Goal: Information Seeking & Learning: Understand process/instructions

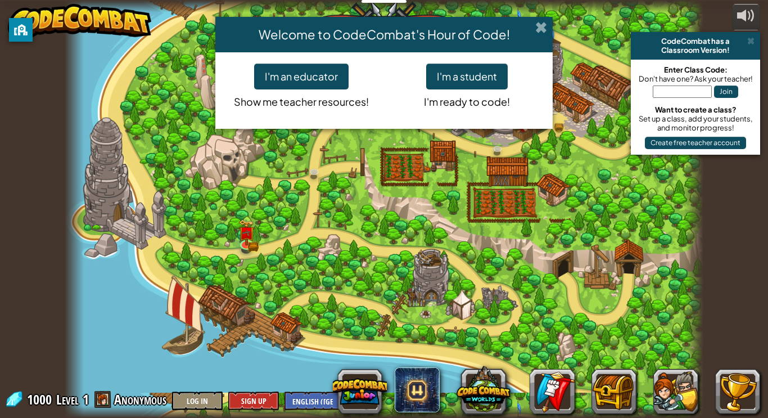
click at [543, 22] on span at bounding box center [541, 27] width 12 height 12
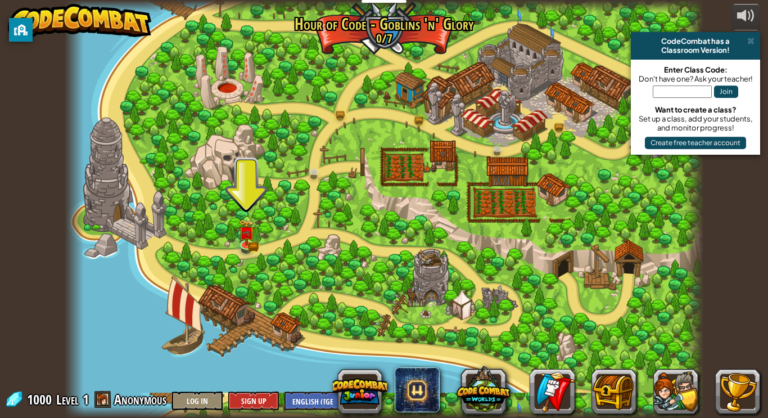
drag, startPoint x: 429, startPoint y: 198, endPoint x: 325, endPoint y: 220, distance: 106.4
click at [325, 220] on div at bounding box center [384, 209] width 639 height 418
click at [237, 239] on div at bounding box center [384, 209] width 639 height 418
click at [241, 239] on img at bounding box center [246, 226] width 16 height 35
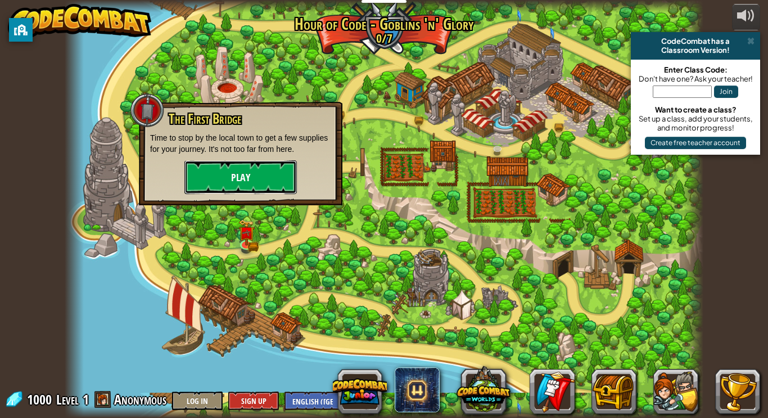
click at [249, 174] on button "Play" at bounding box center [240, 177] width 112 height 34
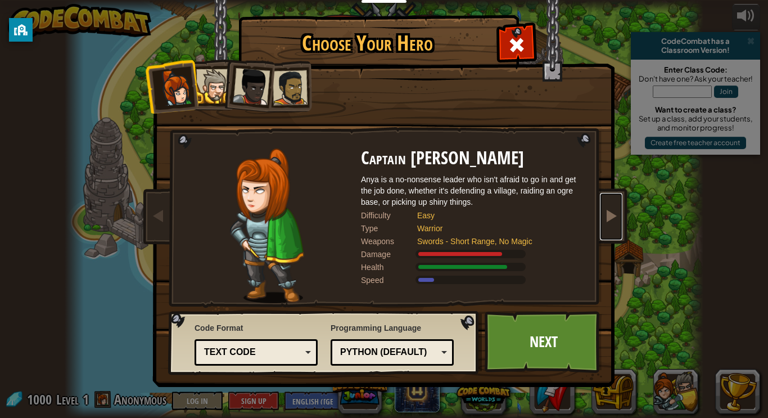
click at [606, 202] on link at bounding box center [611, 216] width 22 height 47
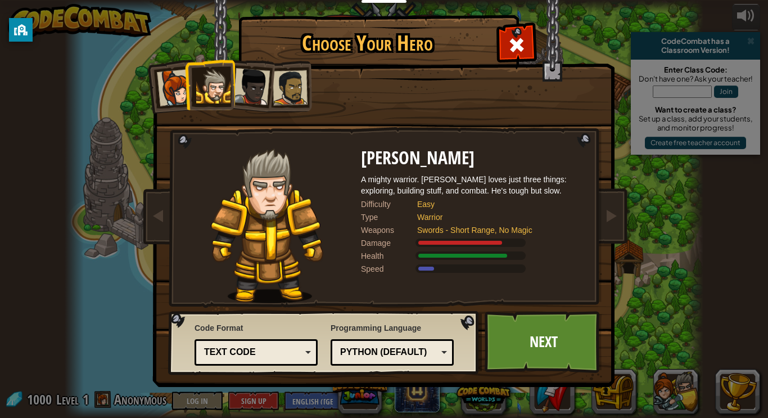
click at [256, 67] on li at bounding box center [247, 84] width 55 height 55
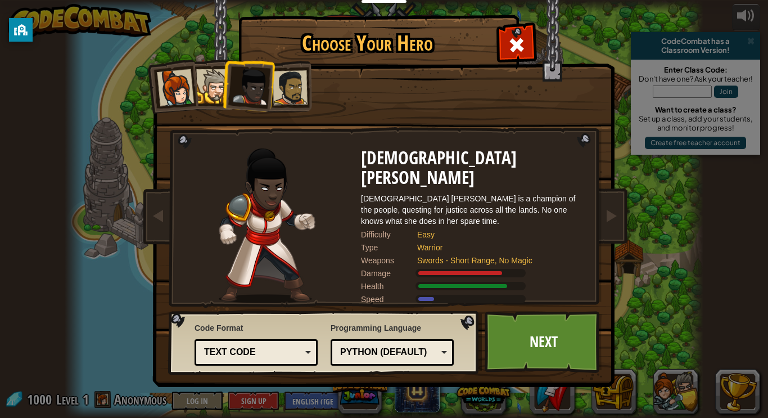
click at [290, 84] on div at bounding box center [290, 87] width 35 height 35
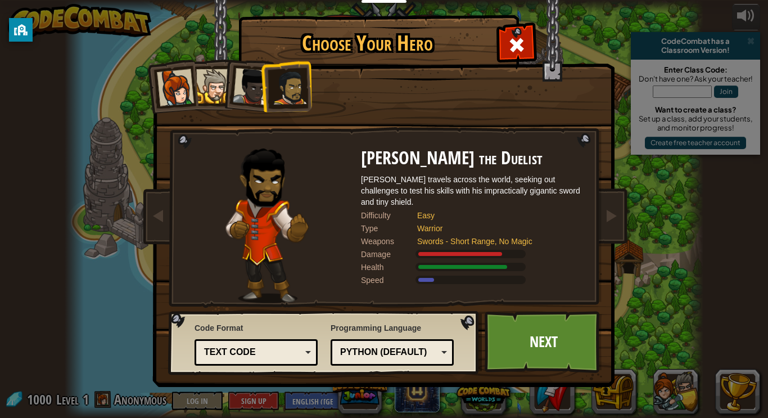
click at [254, 99] on div at bounding box center [251, 86] width 37 height 37
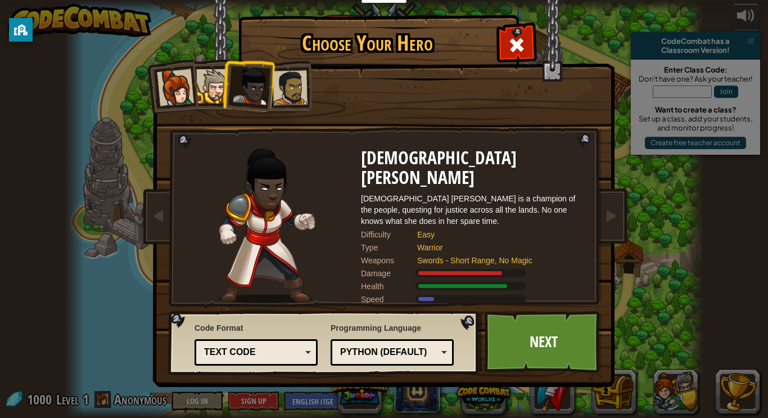
click at [223, 92] on li at bounding box center [247, 84] width 55 height 55
click at [219, 91] on div at bounding box center [213, 86] width 34 height 34
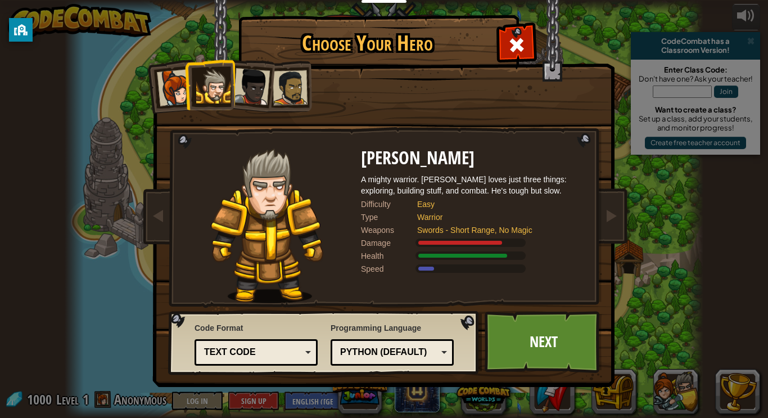
click at [190, 85] on li at bounding box center [209, 84] width 51 height 51
click at [168, 90] on div at bounding box center [175, 87] width 37 height 37
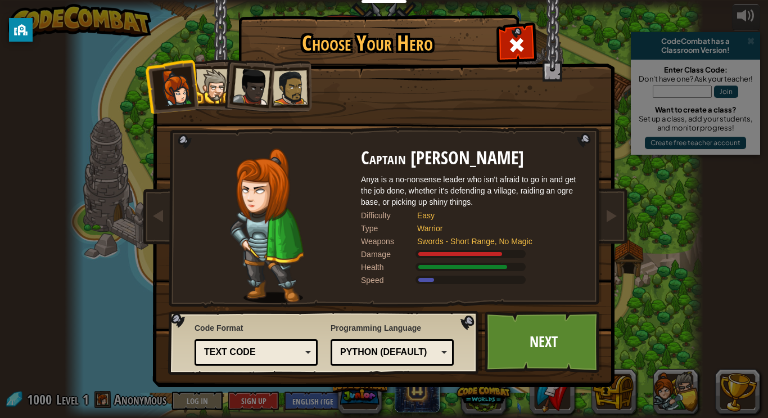
click at [201, 81] on div at bounding box center [213, 86] width 34 height 34
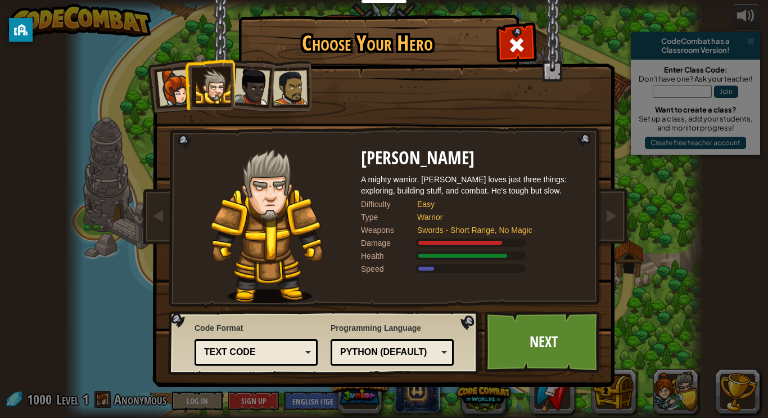
click at [264, 85] on div at bounding box center [251, 86] width 37 height 37
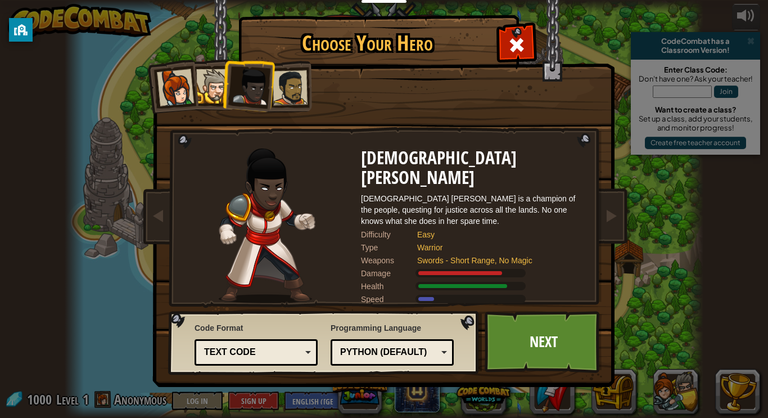
click at [283, 86] on div at bounding box center [290, 87] width 35 height 35
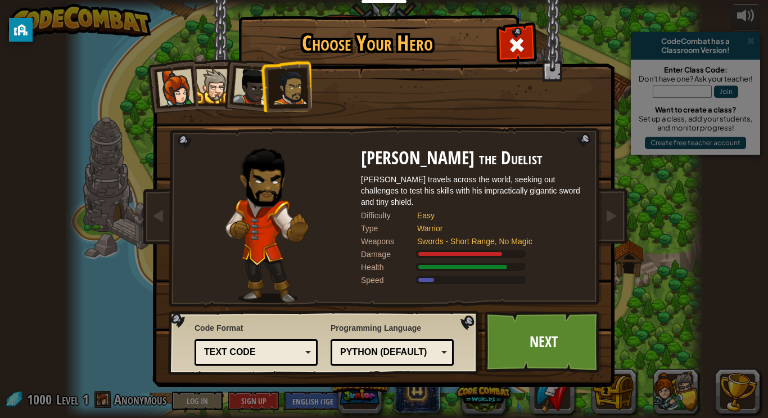
click at [178, 94] on div at bounding box center [175, 87] width 37 height 37
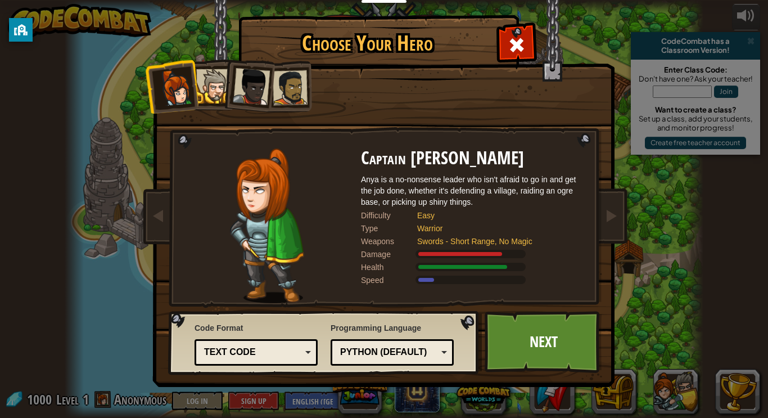
click at [210, 92] on div at bounding box center [213, 86] width 34 height 34
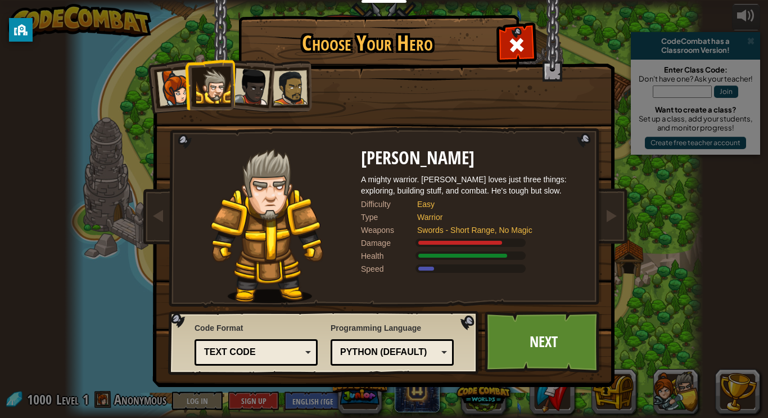
click at [241, 94] on div at bounding box center [251, 86] width 37 height 37
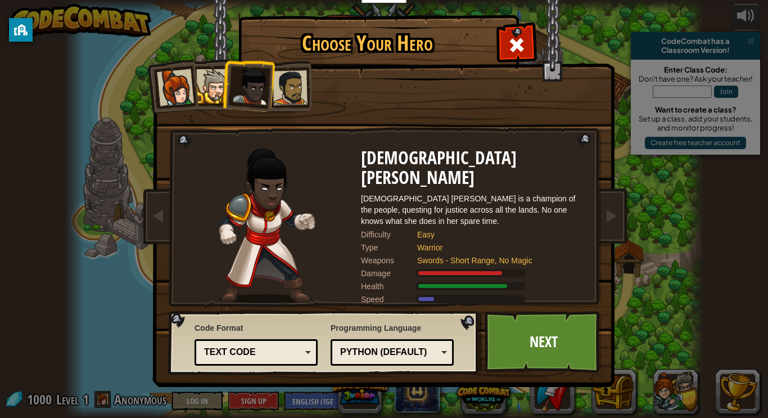
click at [385, 358] on div "Python (Default)" at bounding box center [388, 352] width 97 height 13
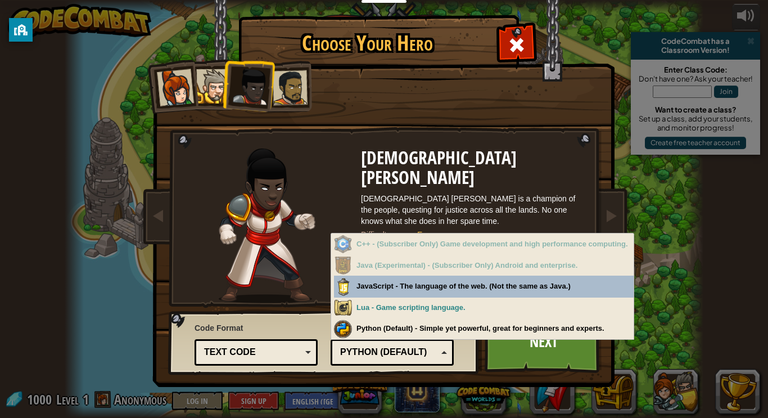
click at [385, 358] on div "Python (Default)" at bounding box center [388, 352] width 97 height 13
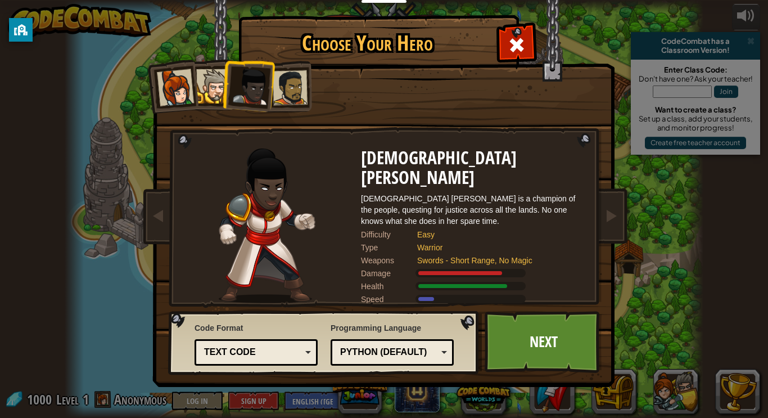
click at [385, 358] on div "Python (Default)" at bounding box center [388, 352] width 97 height 13
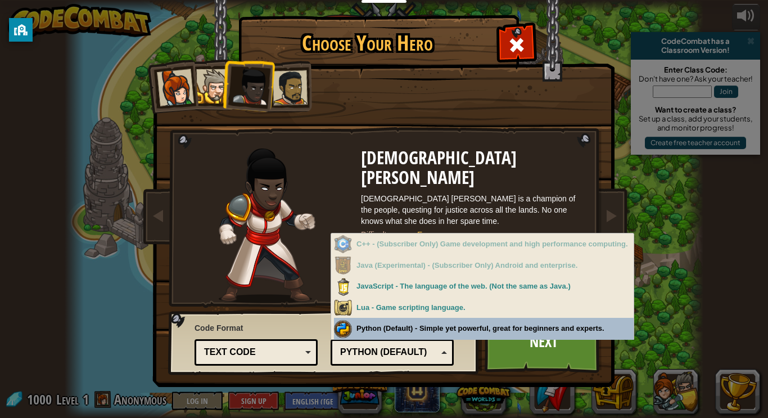
click at [391, 352] on div "Python (Default)" at bounding box center [388, 352] width 97 height 13
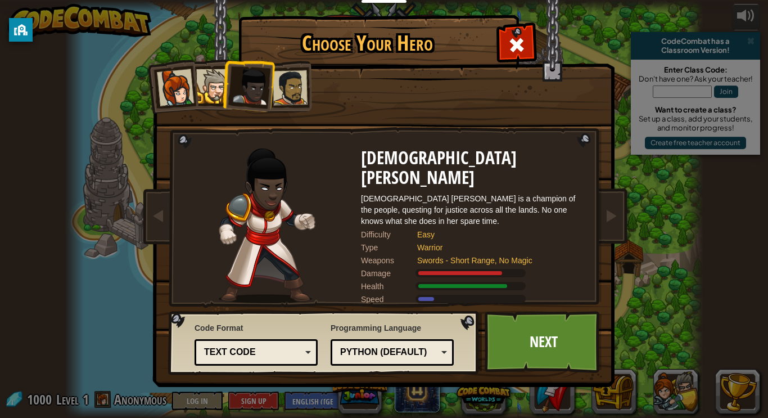
click at [282, 92] on div at bounding box center [290, 87] width 35 height 35
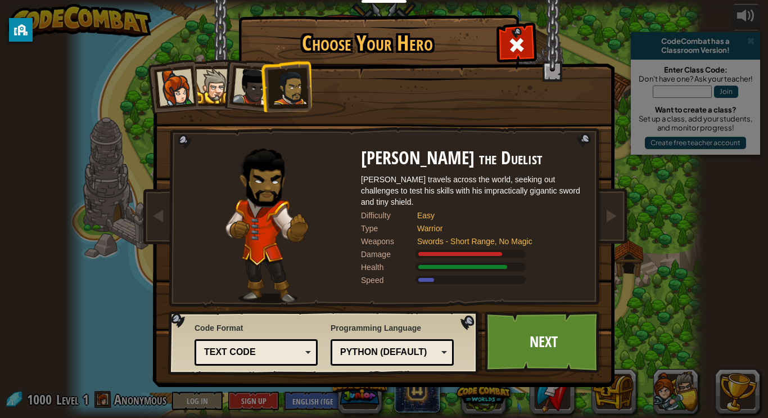
click at [201, 94] on div at bounding box center [213, 86] width 34 height 34
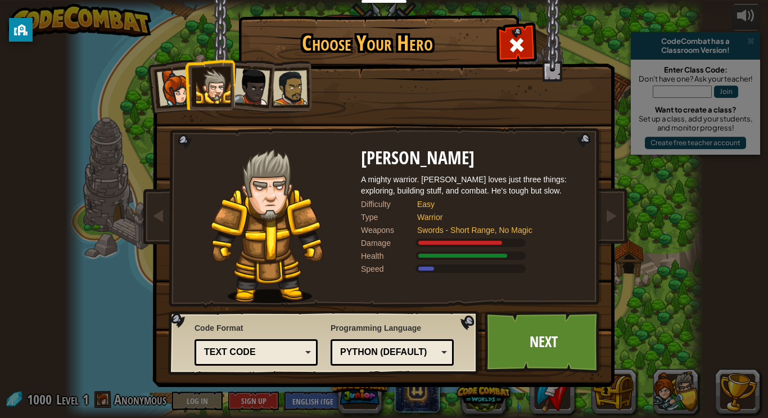
click at [226, 92] on div at bounding box center [213, 86] width 34 height 34
click at [250, 96] on div at bounding box center [251, 86] width 37 height 37
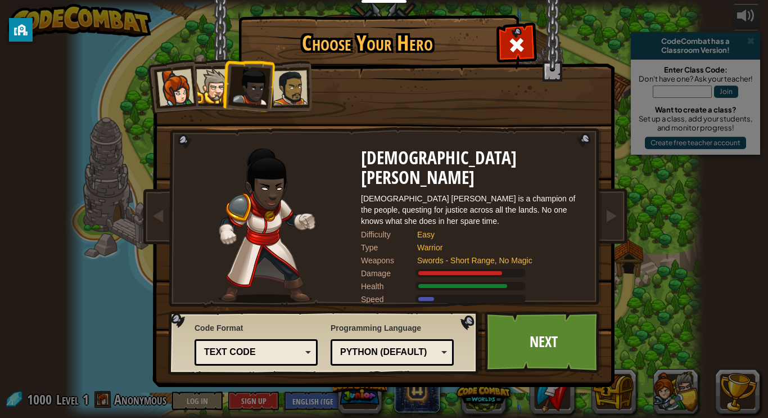
click at [289, 91] on div at bounding box center [290, 87] width 35 height 35
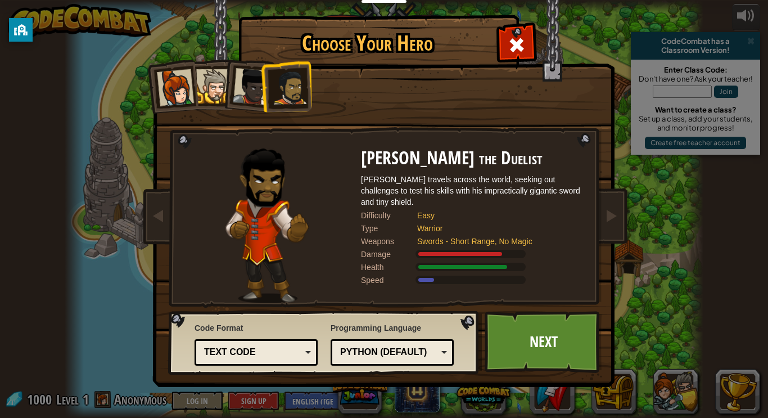
click at [188, 92] on div at bounding box center [175, 87] width 37 height 37
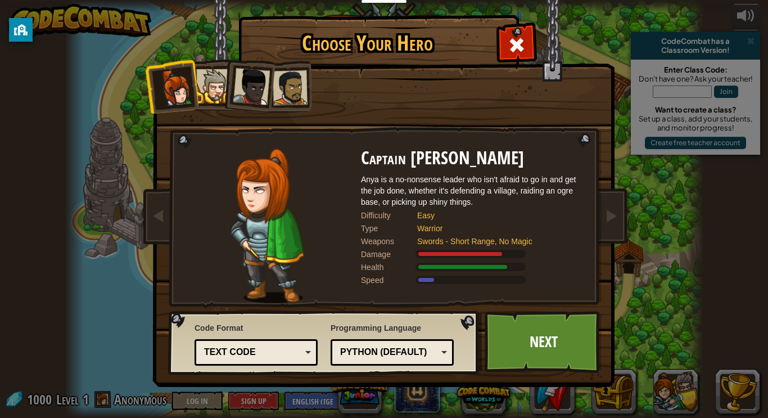
click at [215, 76] on div at bounding box center [213, 86] width 34 height 34
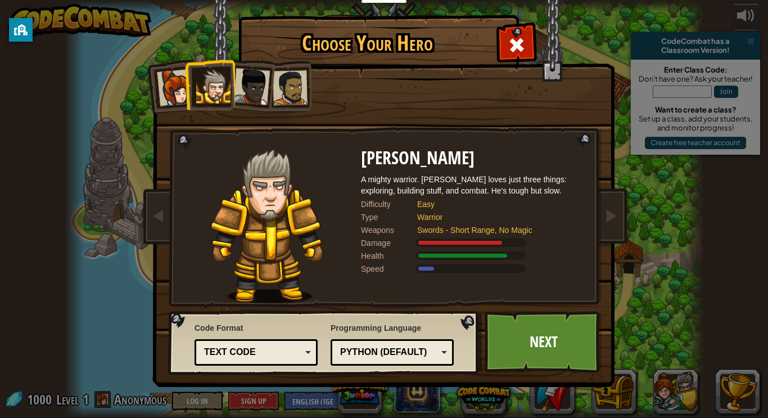
click at [258, 83] on div at bounding box center [251, 86] width 37 height 37
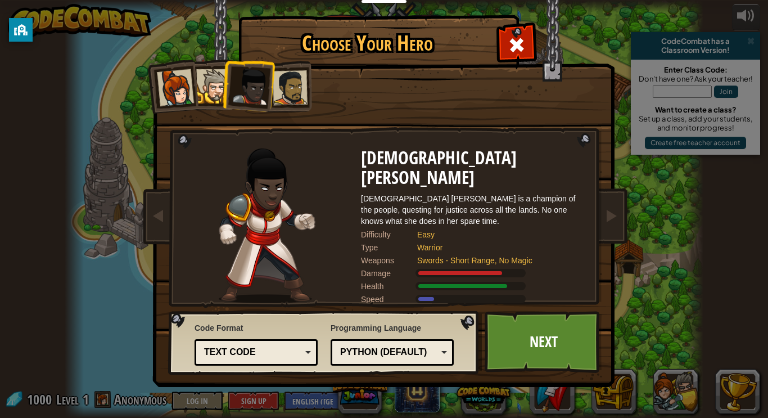
click at [302, 82] on div at bounding box center [290, 87] width 35 height 35
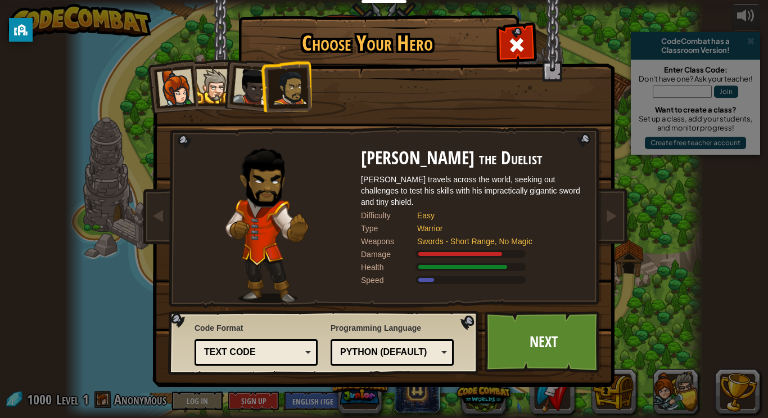
click at [215, 79] on div at bounding box center [213, 86] width 34 height 34
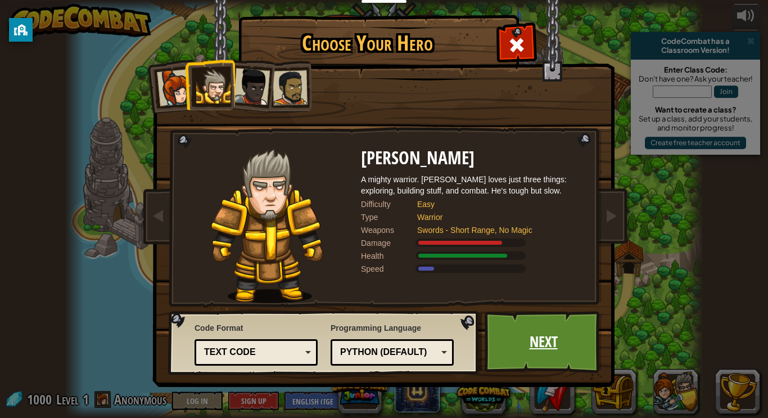
click at [539, 335] on link "Next" at bounding box center [544, 342] width 118 height 62
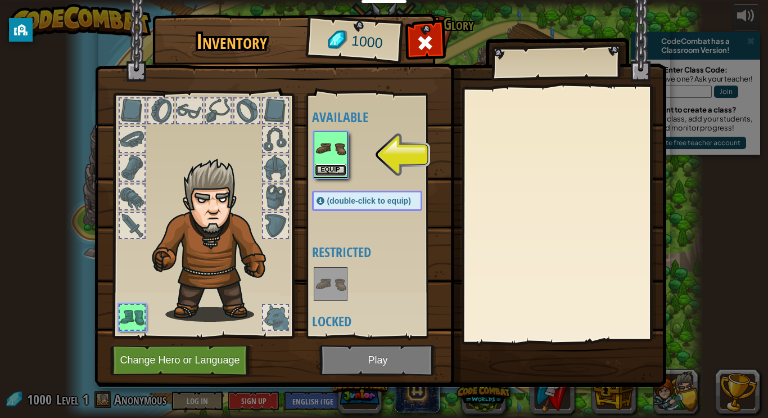
click at [344, 170] on button "Equip" at bounding box center [330, 170] width 31 height 12
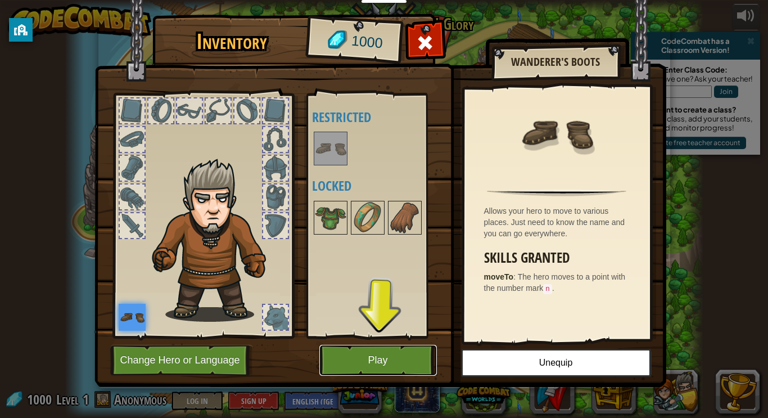
click at [344, 355] on button "Play" at bounding box center [378, 360] width 118 height 31
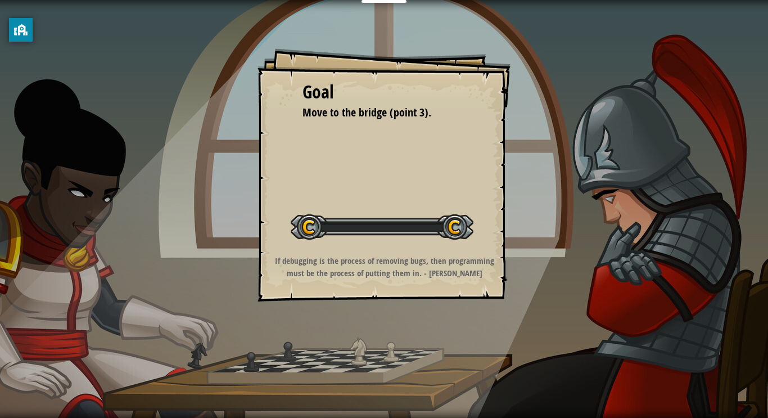
click at [344, 355] on div "Goal Move to the bridge (point 3). Start Level Error loading from server. Try r…" at bounding box center [384, 209] width 768 height 418
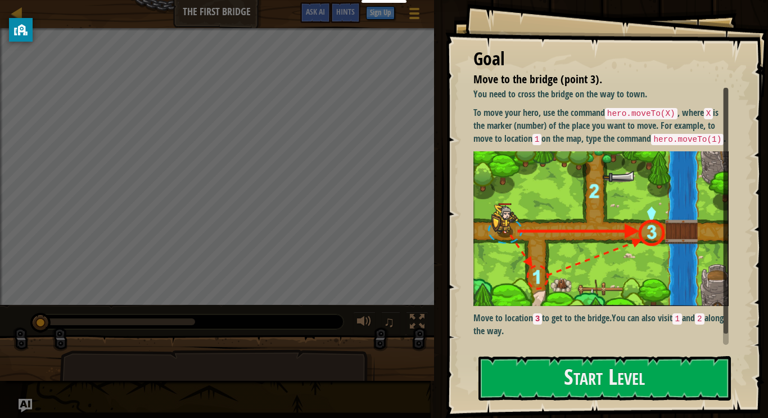
click at [592, 353] on div "Goal Move to the bridge (point 3). You need to cross the bridge on the way to t…" at bounding box center [606, 209] width 323 height 418
click at [567, 379] on button "Start Level" at bounding box center [605, 378] width 253 height 44
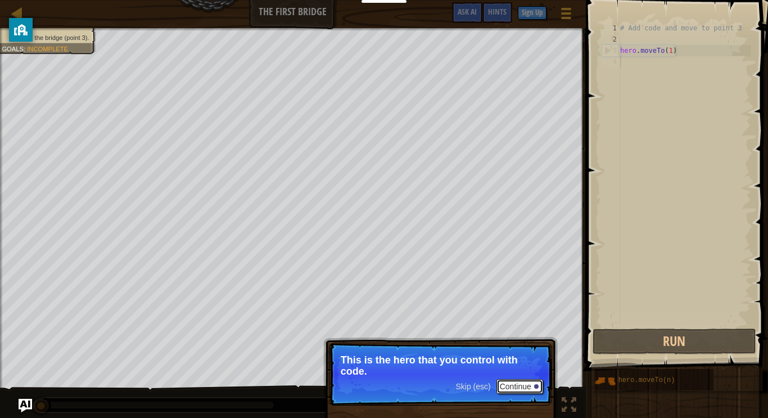
click at [519, 384] on button "Continue" at bounding box center [520, 386] width 47 height 15
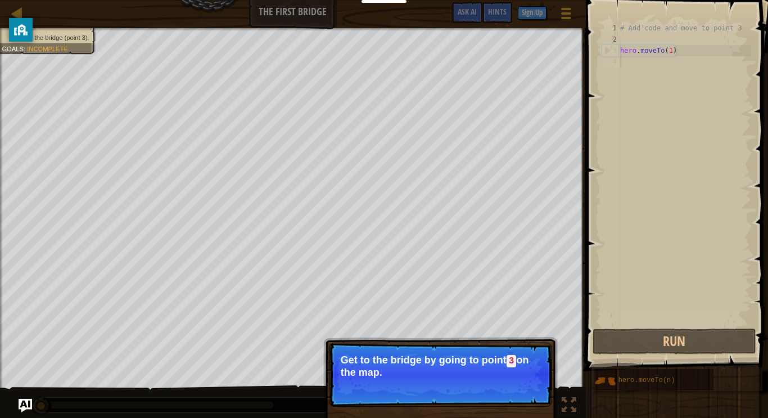
click at [480, 358] on p "Get to the bridge by going to point 3 on the map." at bounding box center [441, 366] width 200 height 24
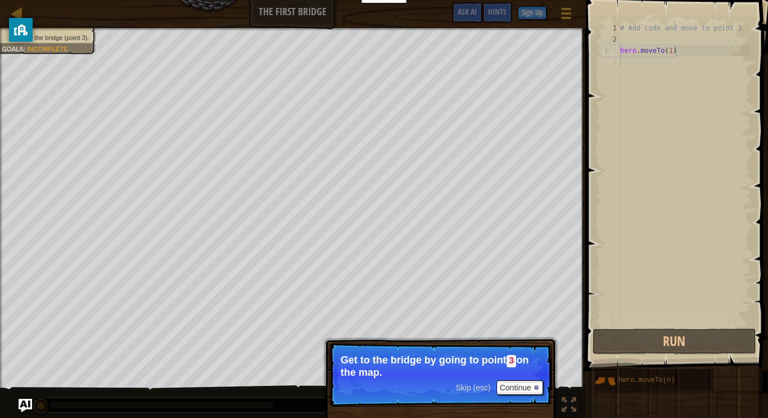
click at [480, 358] on p "Get to the bridge by going to point 3 on the map." at bounding box center [441, 366] width 200 height 24
click at [515, 389] on button "Continue" at bounding box center [520, 387] width 47 height 15
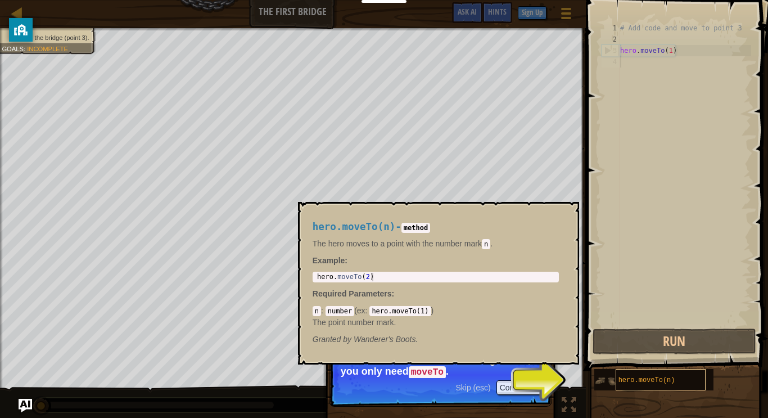
click at [633, 381] on span "hero.moveTo(n)" at bounding box center [647, 380] width 57 height 8
click at [564, 209] on button "×" at bounding box center [566, 215] width 9 height 16
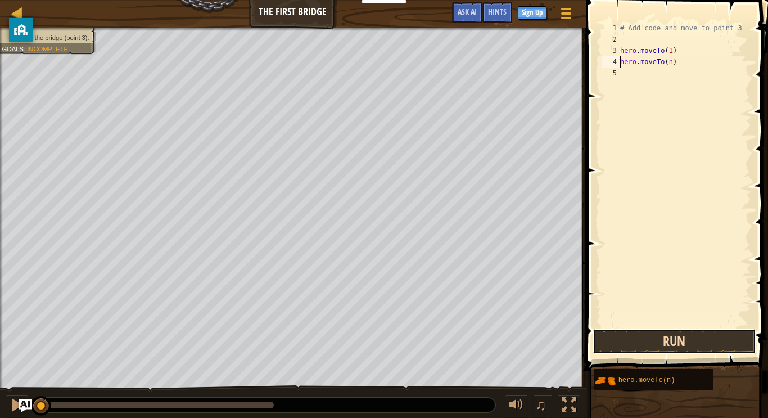
click at [649, 341] on button "Run" at bounding box center [675, 341] width 164 height 26
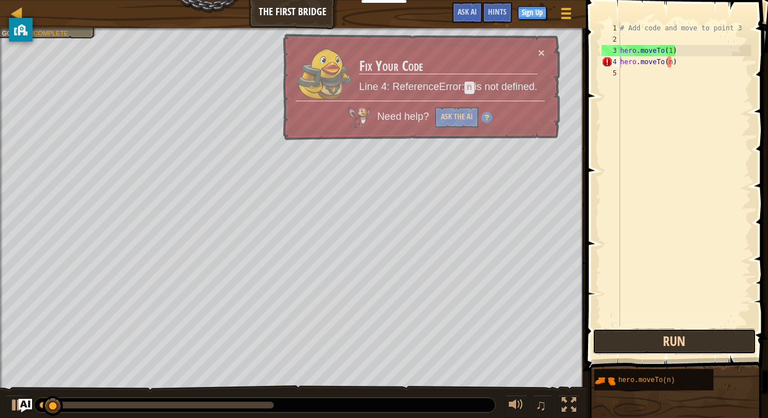
click at [649, 341] on button "Run" at bounding box center [675, 341] width 164 height 26
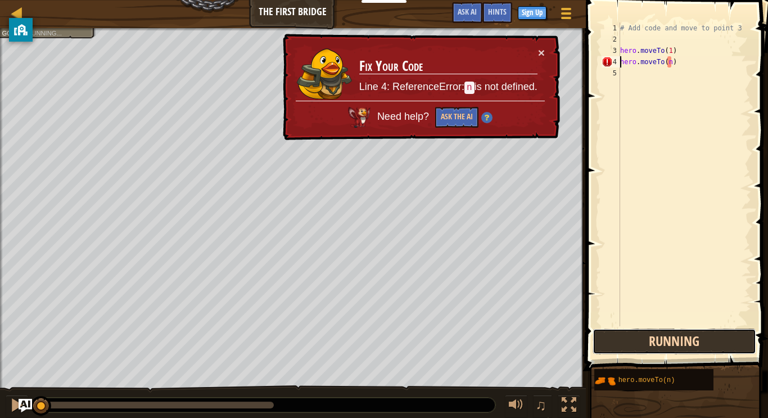
click at [649, 341] on button "Running" at bounding box center [675, 341] width 164 height 26
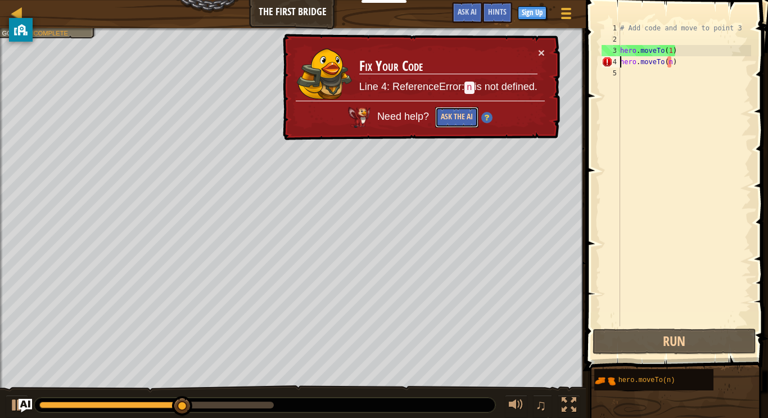
click at [461, 114] on button "Ask the AI" at bounding box center [456, 117] width 43 height 21
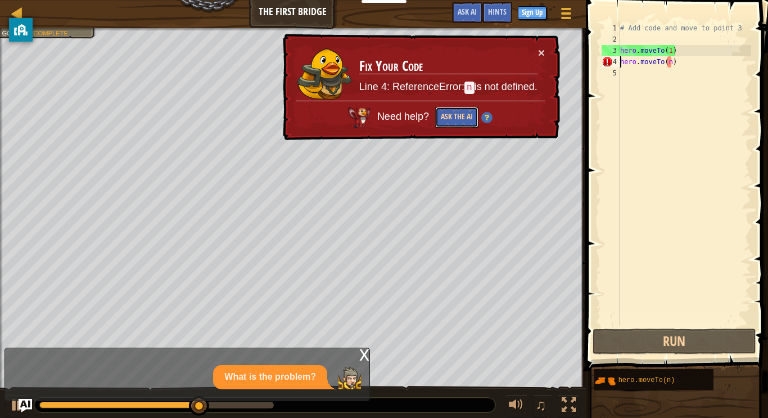
click at [461, 114] on button "Ask the AI" at bounding box center [457, 117] width 44 height 21
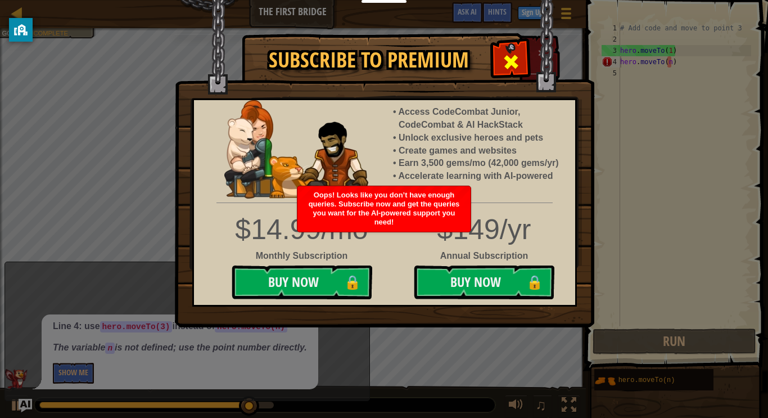
click at [506, 63] on span at bounding box center [511, 62] width 18 height 18
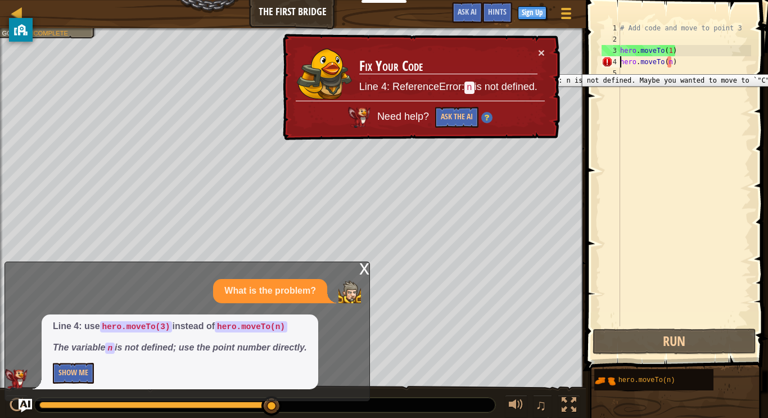
click at [602, 66] on div "4" at bounding box center [611, 61] width 19 height 11
click at [607, 61] on div "4" at bounding box center [611, 61] width 19 height 11
type textarea "hero.moveTo(n)"
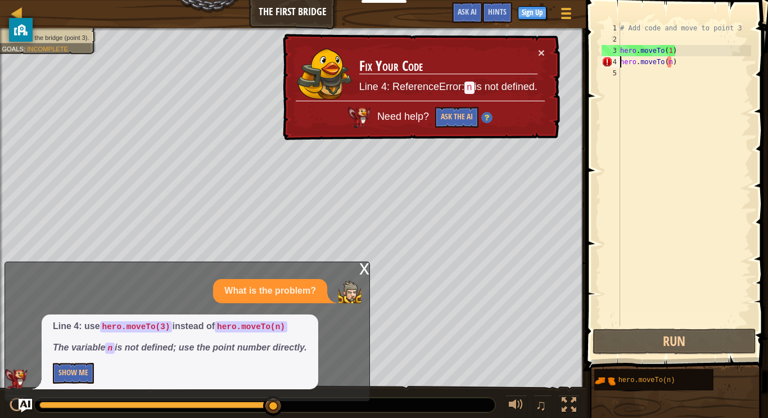
click at [656, 64] on div "# Add code and move to point 3 hero . moveTo ( 1 ) hero . moveTo ( n )" at bounding box center [684, 185] width 133 height 326
drag, startPoint x: 684, startPoint y: 62, endPoint x: 601, endPoint y: 58, distance: 83.9
click at [601, 58] on div "hero.moveTo(n) 1 2 3 4 5 # Add code and move to point 3 hero . moveTo ( 1 ) her…" at bounding box center [676, 174] width 152 height 304
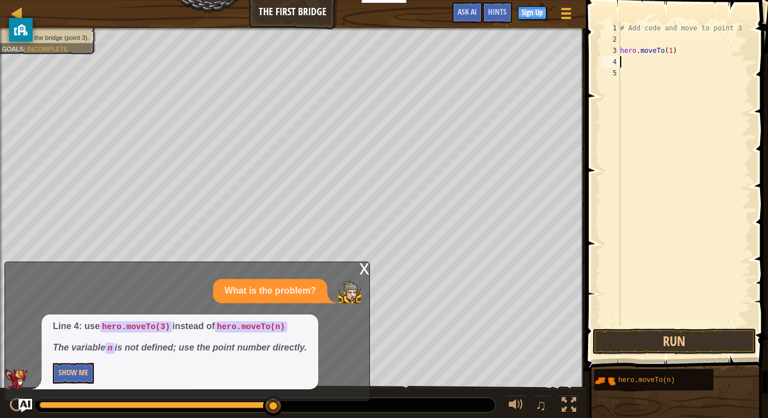
click at [362, 262] on div "x What is the problem? Line 4: use hero.moveTo(3) instead of hero.moveTo(n) The…" at bounding box center [187, 331] width 366 height 139
click at [365, 264] on div "x" at bounding box center [364, 267] width 10 height 11
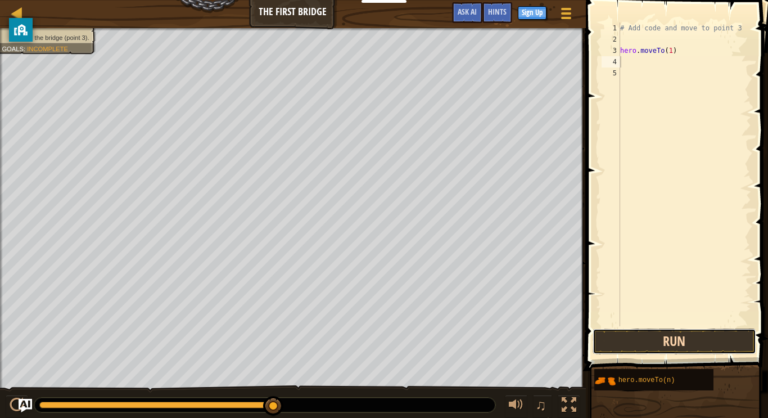
click at [649, 344] on button "Run" at bounding box center [675, 341] width 164 height 26
type textarea "d"
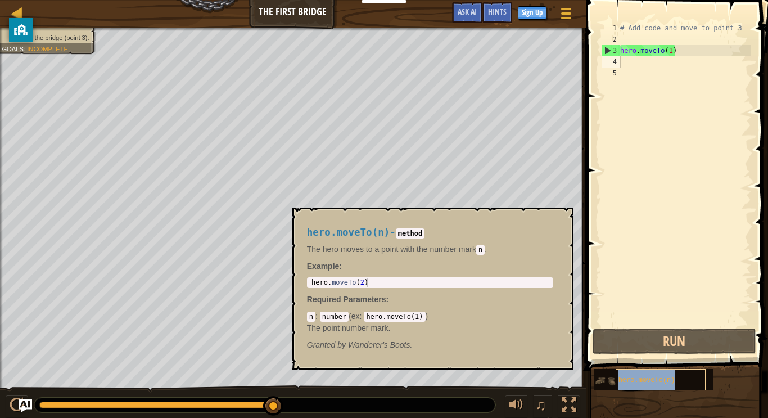
click at [656, 378] on span "hero.moveTo(n)" at bounding box center [647, 380] width 57 height 8
click at [651, 380] on span "hero.moveTo(n)" at bounding box center [647, 380] width 57 height 8
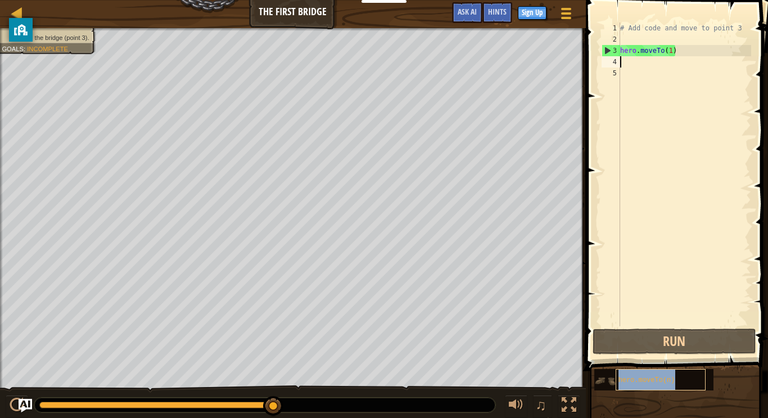
click at [651, 380] on span "hero.moveTo(n)" at bounding box center [647, 380] width 57 height 8
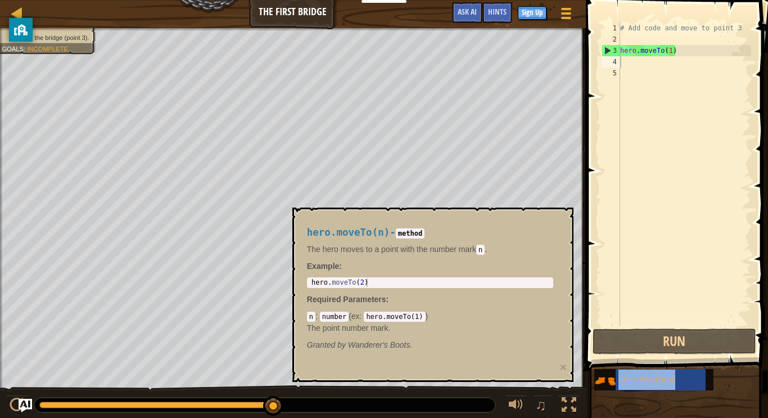
drag, startPoint x: 651, startPoint y: 380, endPoint x: 650, endPoint y: 63, distance: 316.6
click at [650, 63] on div "Hints 1 2 3 4 5 # Add code and move to point 3 hero . moveTo ( 1 ) הההההההההההה…" at bounding box center [676, 206] width 186 height 412
type textarea "hero.moveTo(2)"
click at [374, 283] on div "hero . moveTo ( 2 )" at bounding box center [430, 290] width 242 height 25
click at [381, 316] on code "hero.moveTo(1)" at bounding box center [394, 317] width 61 height 10
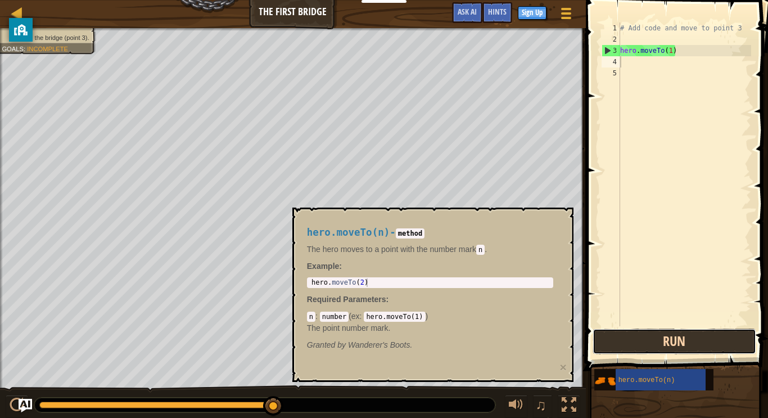
click at [654, 339] on button "Run" at bounding box center [675, 341] width 164 height 26
